Goal: Find specific page/section: Find specific page/section

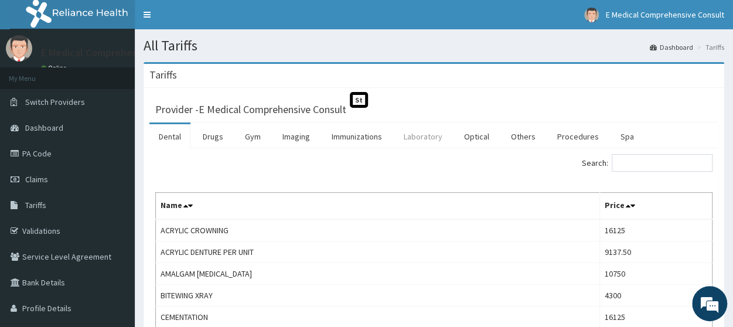
click at [421, 138] on link "Laboratory" at bounding box center [422, 136] width 57 height 25
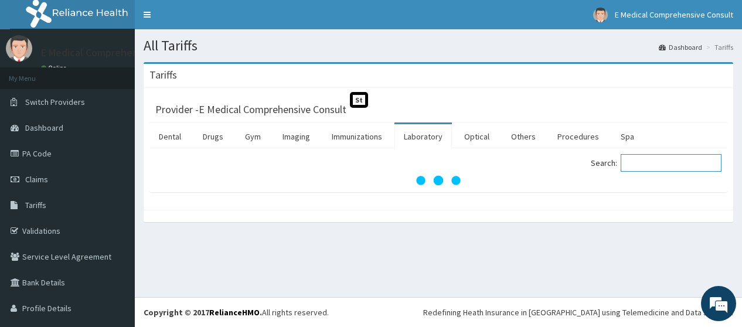
click at [656, 167] on input "Search:" at bounding box center [671, 163] width 101 height 18
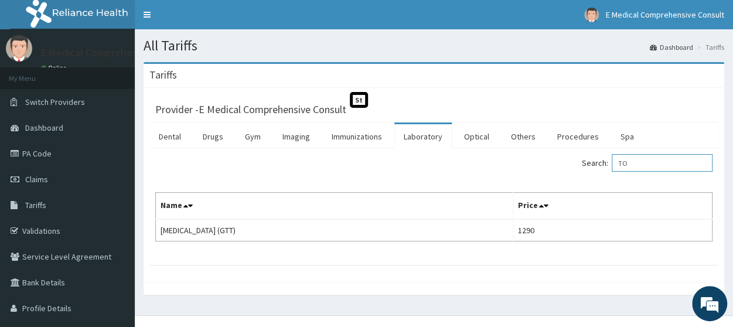
type input "T"
type input "H"
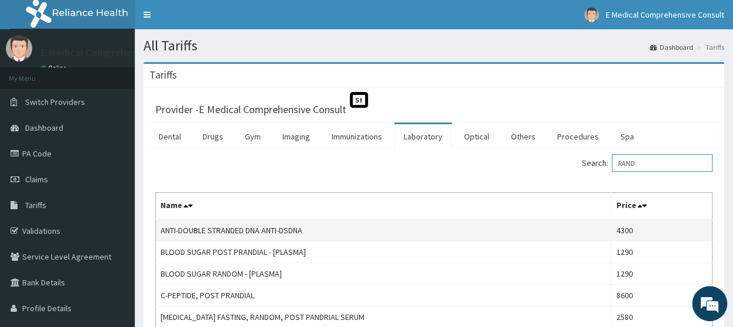
scroll to position [117, 0]
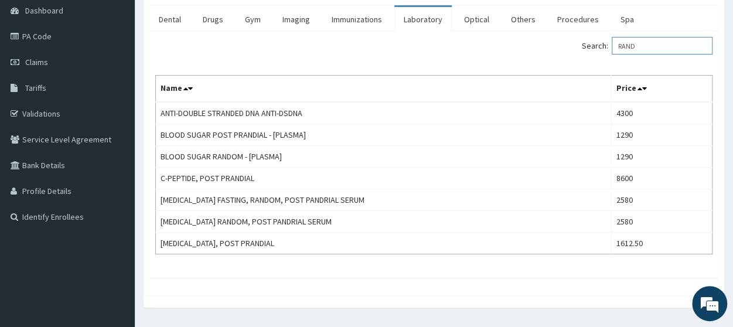
click at [655, 46] on input "RAND" at bounding box center [662, 46] width 101 height 18
type input "R"
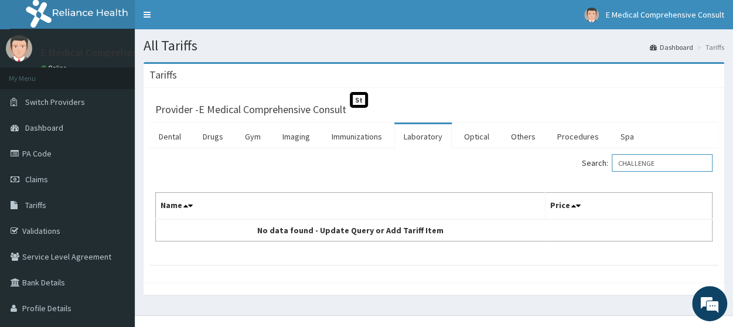
click at [661, 163] on input "CHALLENGE" at bounding box center [662, 163] width 101 height 18
type input "C"
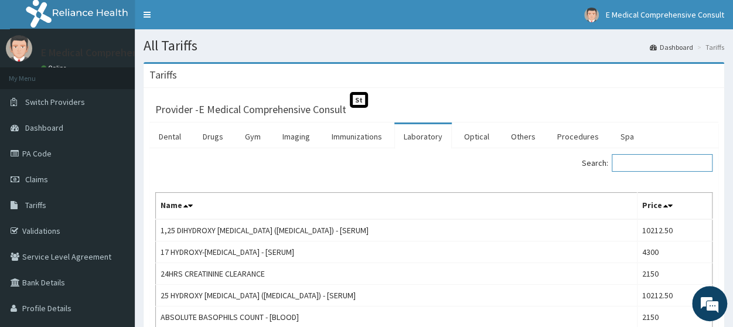
click at [646, 160] on input "Search:" at bounding box center [662, 163] width 101 height 18
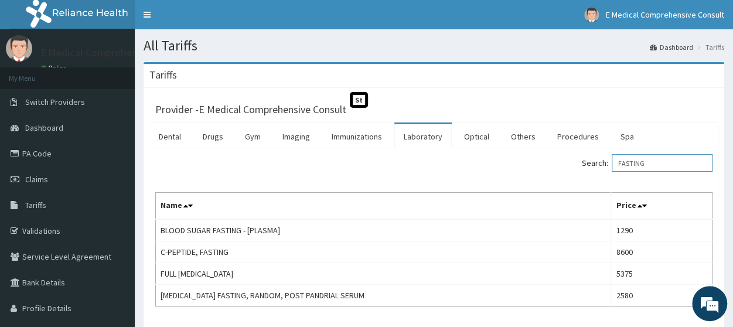
click at [670, 162] on input "FASTING" at bounding box center [662, 163] width 101 height 18
type input "F"
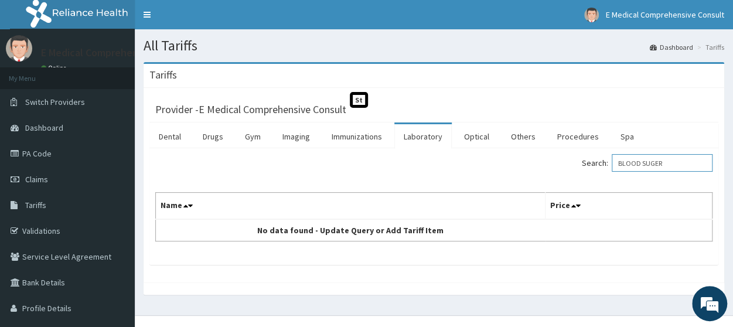
click at [673, 164] on input "BLOOD SUGER" at bounding box center [662, 163] width 101 height 18
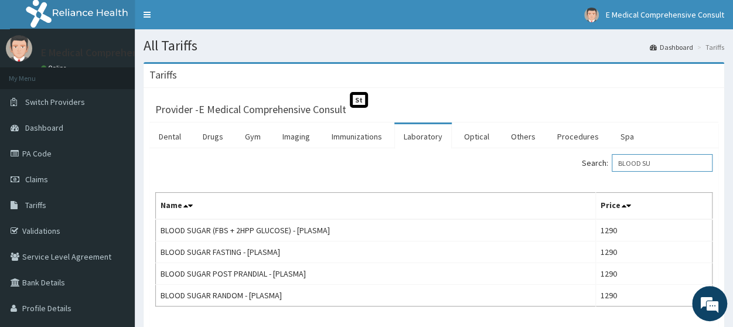
type input "BLOOD SU"
